Goal: Obtain resource: Download file/media

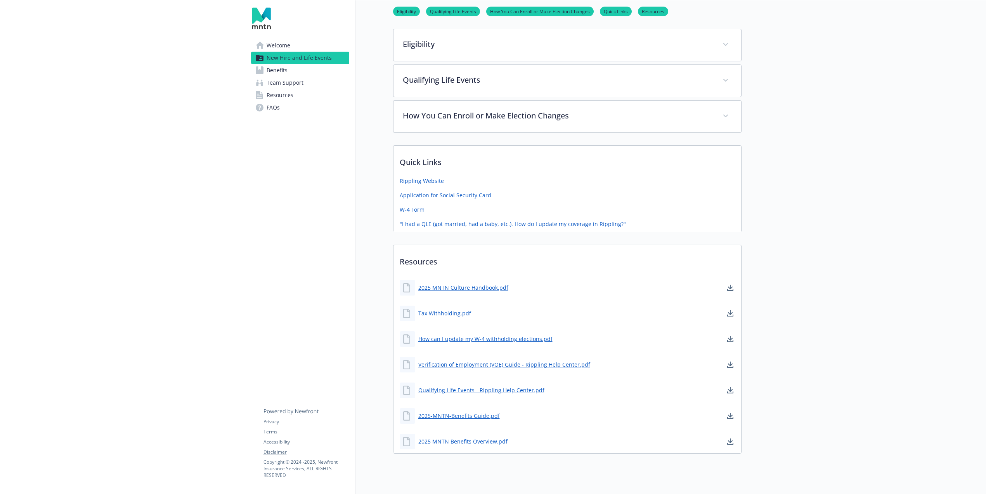
scroll to position [281, 0]
click at [446, 416] on link "2025-MNTN-Benefits Guide.pdf" at bounding box center [459, 415] width 83 height 10
